Goal: Task Accomplishment & Management: Manage account settings

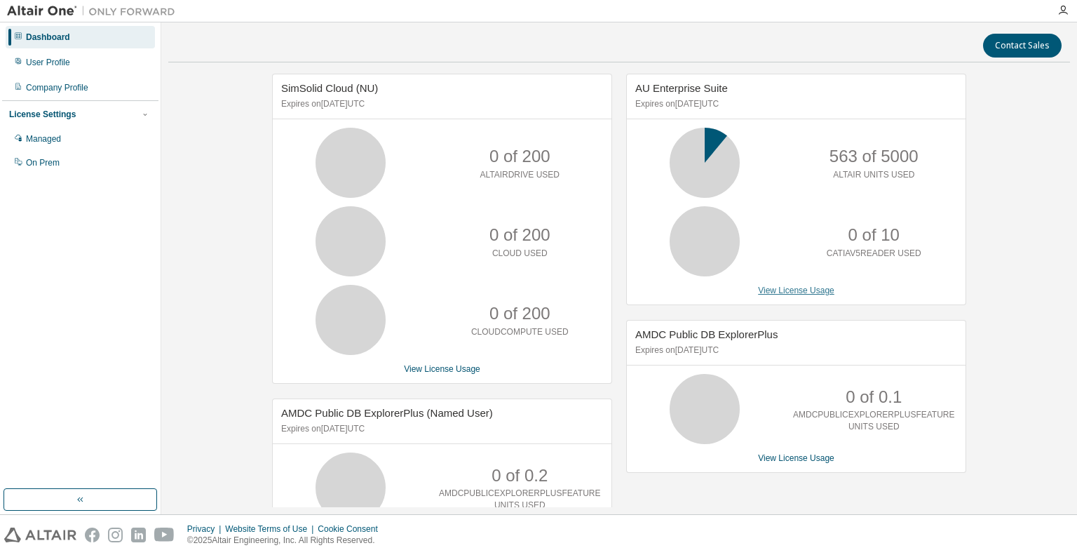
click at [820, 290] on link "View License Usage" at bounding box center [796, 290] width 76 height 10
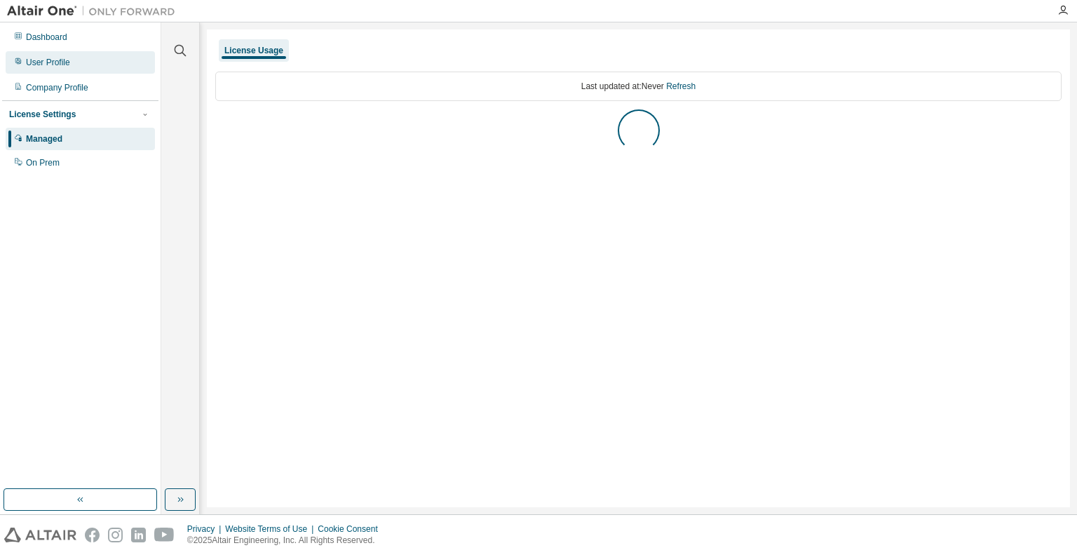
click at [59, 57] on div "User Profile" at bounding box center [48, 62] width 44 height 11
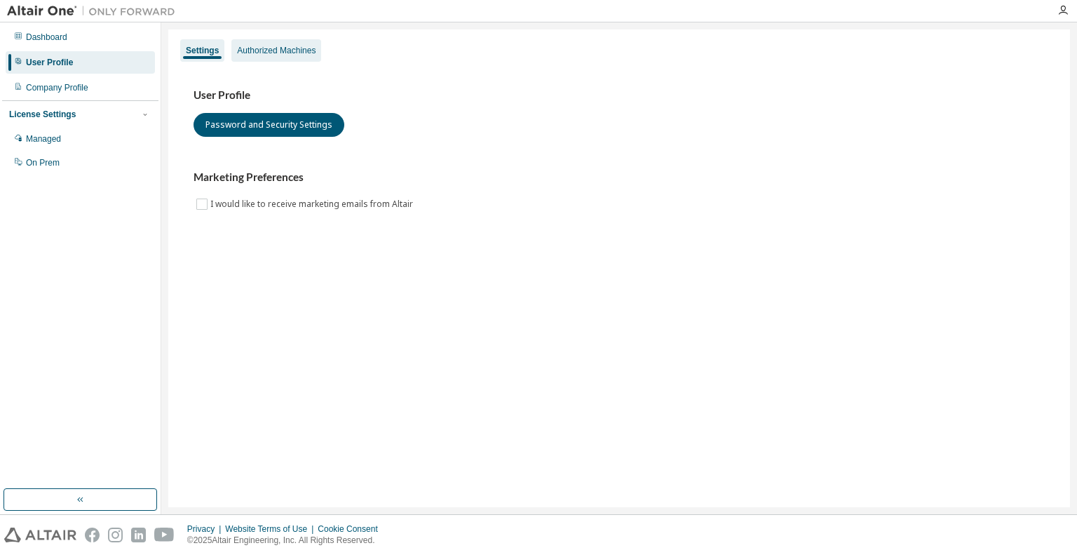
click at [267, 39] on div "Settings Authorized Machines" at bounding box center [619, 50] width 885 height 25
click at [279, 52] on div "Authorized Machines" at bounding box center [276, 50] width 79 height 11
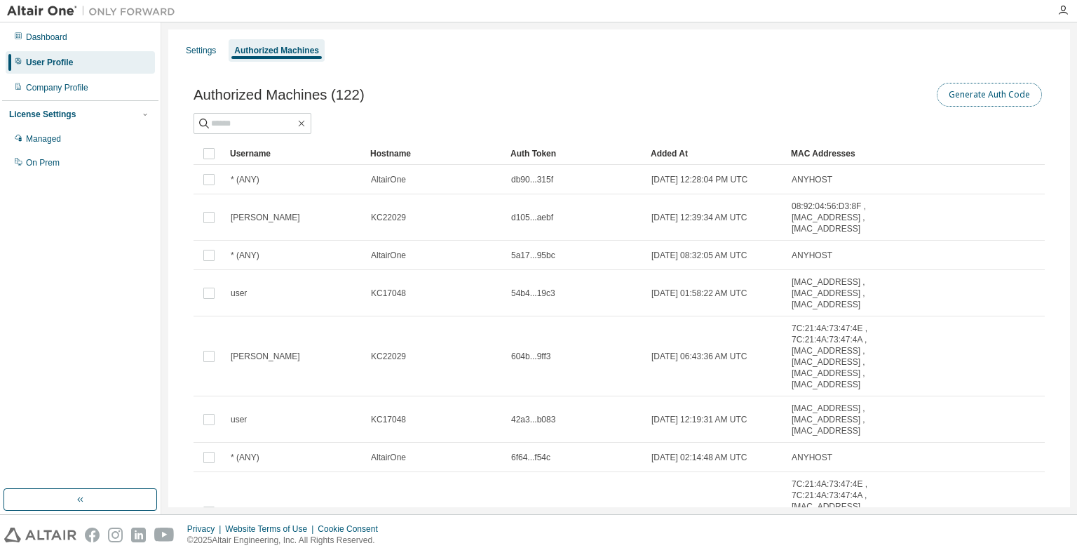
click at [948, 90] on button "Generate Auth Code" at bounding box center [989, 95] width 105 height 24
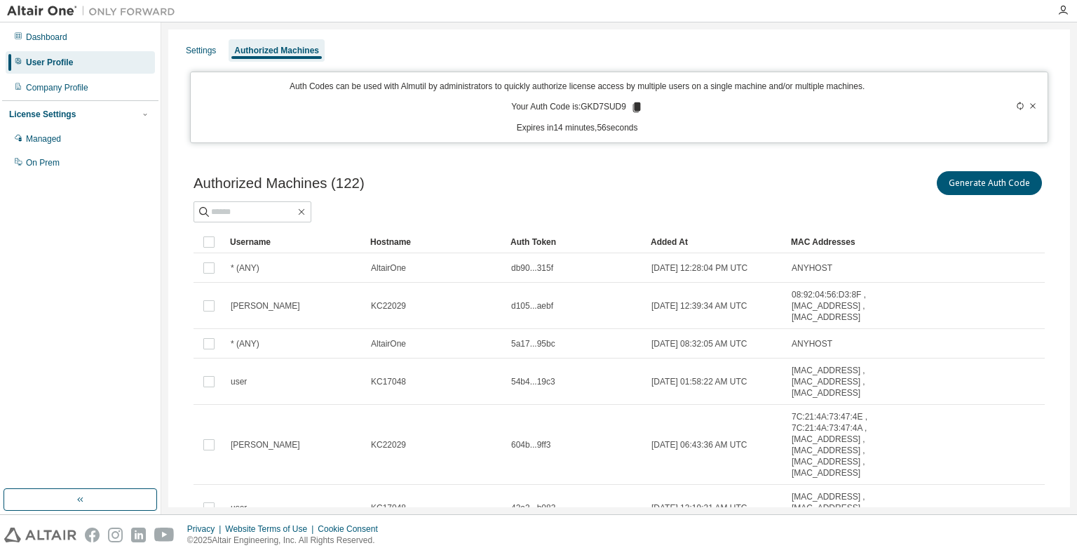
click at [636, 109] on icon at bounding box center [637, 107] width 13 height 13
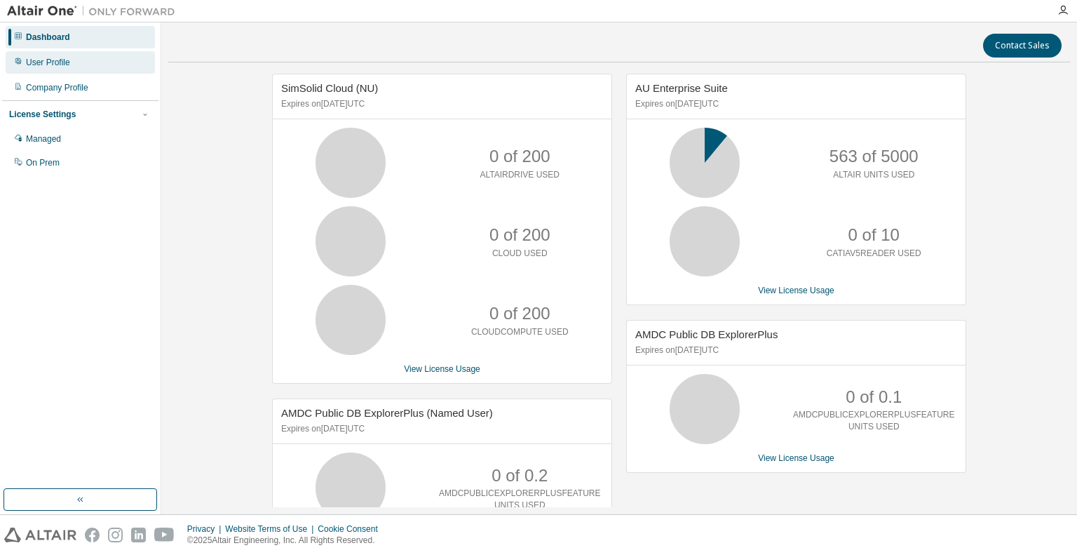
click at [60, 62] on div "User Profile" at bounding box center [48, 62] width 44 height 11
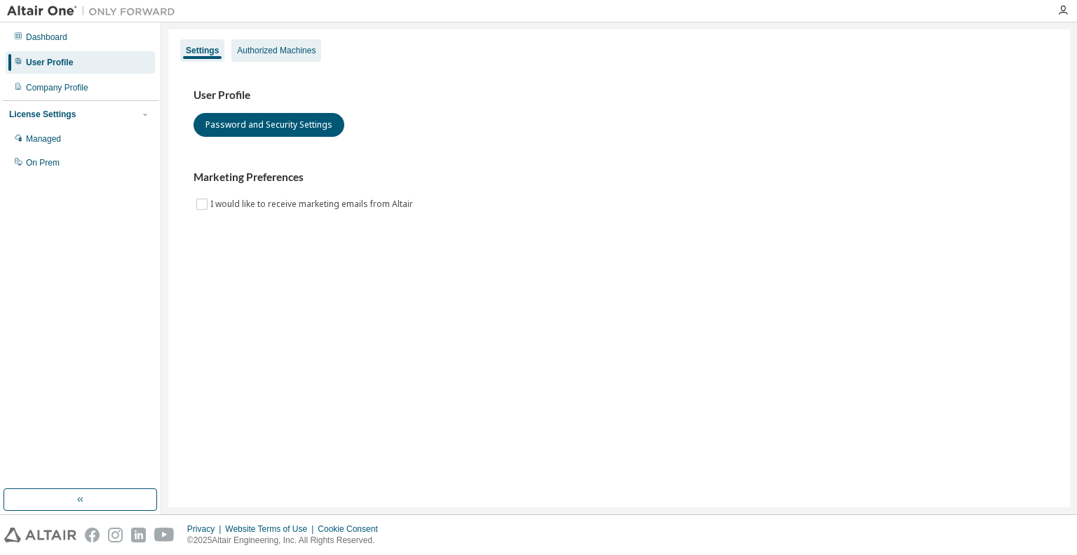
click at [278, 48] on div "Authorized Machines" at bounding box center [276, 50] width 79 height 11
